Goal: Task Accomplishment & Management: Use online tool/utility

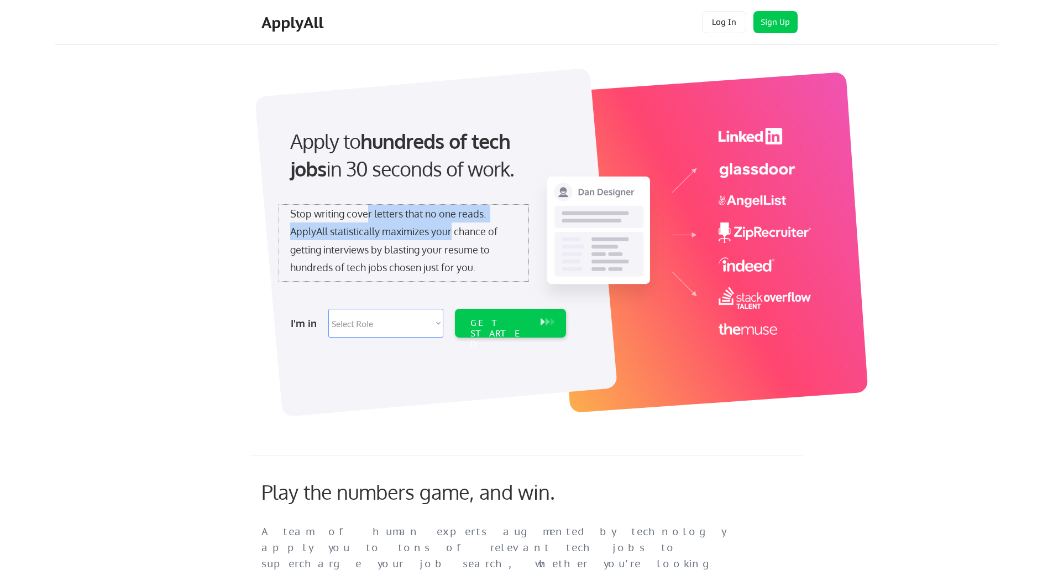
drag, startPoint x: 373, startPoint y: 216, endPoint x: 444, endPoint y: 232, distance: 72.7
click at [450, 230] on div "Stop writing cover letters that no one reads. ApplyAll statistically maximizes …" at bounding box center [403, 241] width 227 height 72
click at [347, 238] on div "Stop writing cover letters that no one reads. ApplyAll statistically maximizes …" at bounding box center [403, 241] width 227 height 72
drag, startPoint x: 390, startPoint y: 238, endPoint x: 473, endPoint y: 247, distance: 83.4
click at [443, 240] on div "Stop writing cover letters that no one reads. ApplyAll statistically maximizes …" at bounding box center [403, 241] width 227 height 72
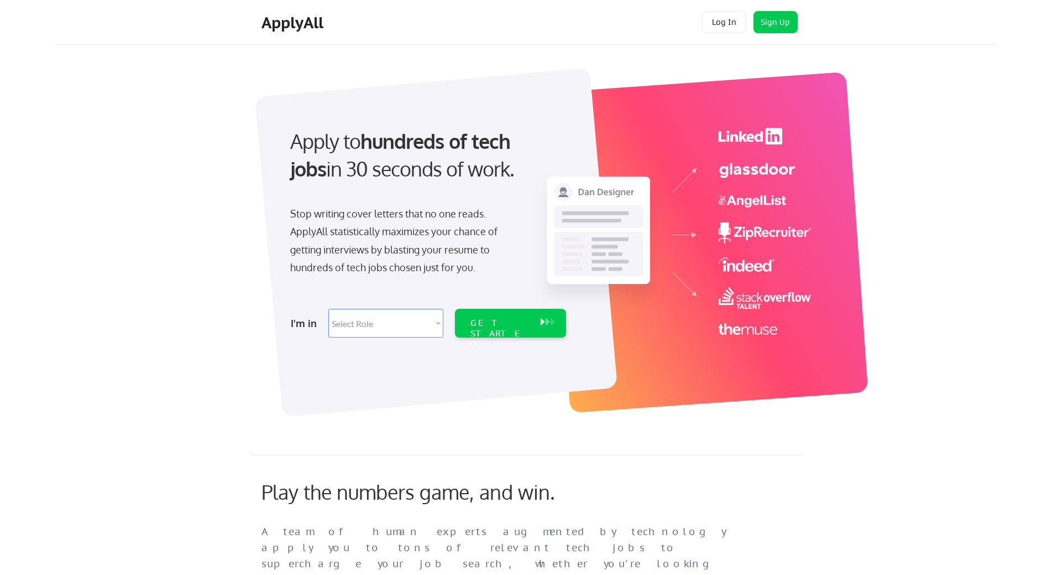
click at [453, 237] on div "Stop writing cover letters that no one reads. ApplyAll statistically maximizes …" at bounding box center [403, 241] width 227 height 72
drag, startPoint x: 359, startPoint y: 254, endPoint x: 430, endPoint y: 252, distance: 71.4
click at [429, 252] on div "Stop writing cover letters that no one reads. ApplyAll statistically maximizes …" at bounding box center [403, 241] width 227 height 72
click at [365, 269] on div "Stop writing cover letters that no one reads. ApplyAll statistically maximizes …" at bounding box center [403, 241] width 227 height 72
click at [363, 324] on select "Select Role Software Engineering Product Management Customer Success Sales UI/U…" at bounding box center [385, 323] width 115 height 29
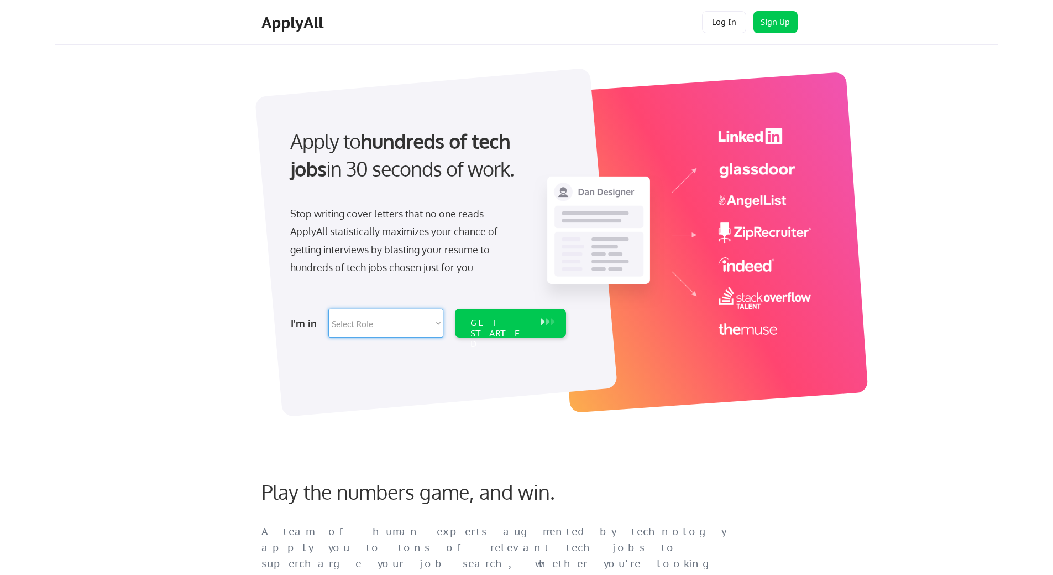
select select ""customer_support""
click at [328, 309] on select "Select Role Software Engineering Product Management Customer Success Sales UI/U…" at bounding box center [385, 323] width 115 height 29
select select ""customer_support""
click at [486, 321] on div "GET STARTED" at bounding box center [500, 333] width 59 height 32
